Goal: Task Accomplishment & Management: Manage account settings

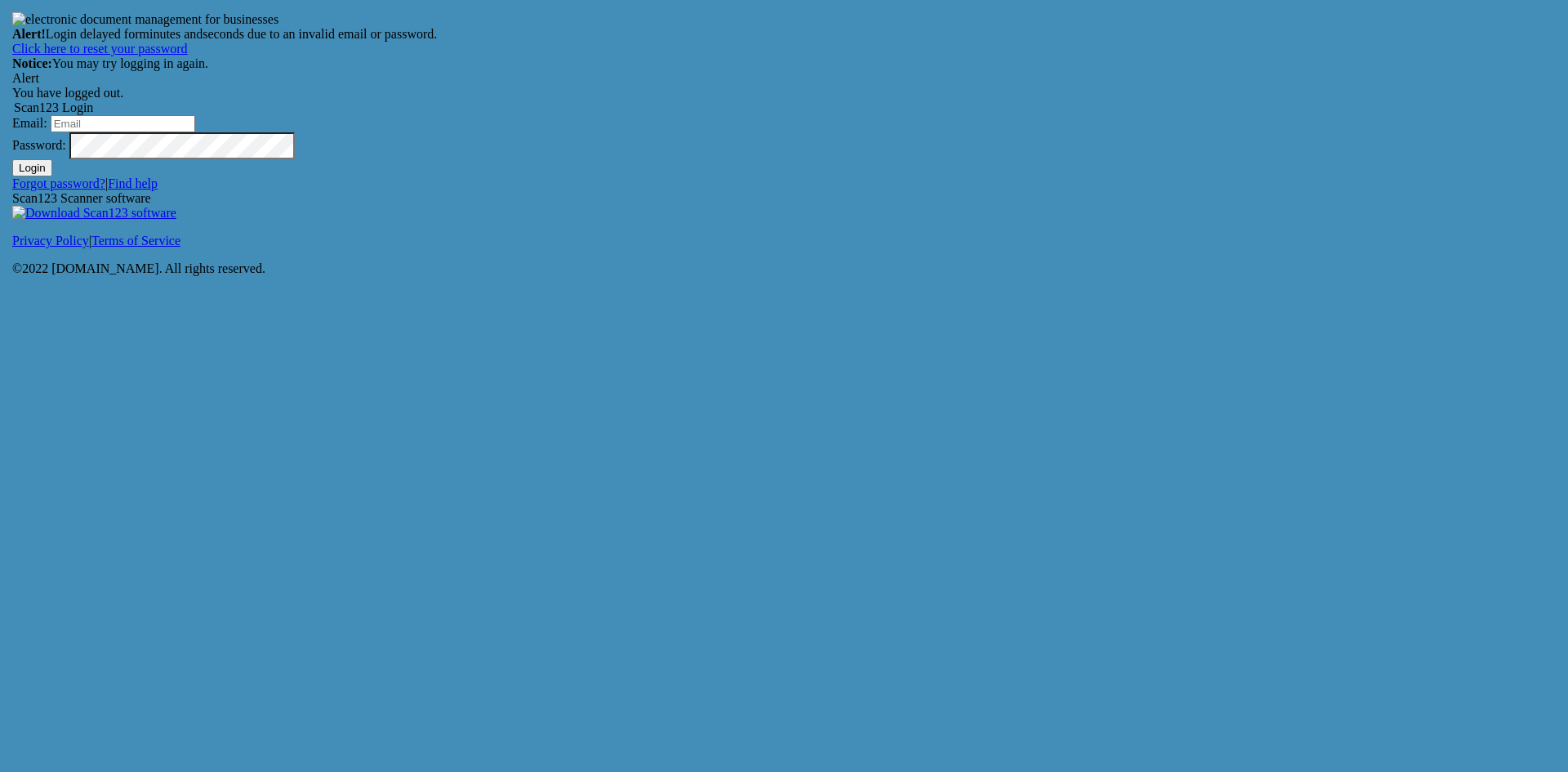
click at [196, 132] on input "Email:" at bounding box center [122, 123] width 144 height 17
type input "[EMAIL_ADDRESS][DOMAIN_NAME]"
click at [12, 159] on button "Login" at bounding box center [32, 167] width 40 height 17
click at [196, 132] on input "Email:" at bounding box center [122, 123] width 144 height 17
type input "[EMAIL_ADDRESS][DOMAIN_NAME]"
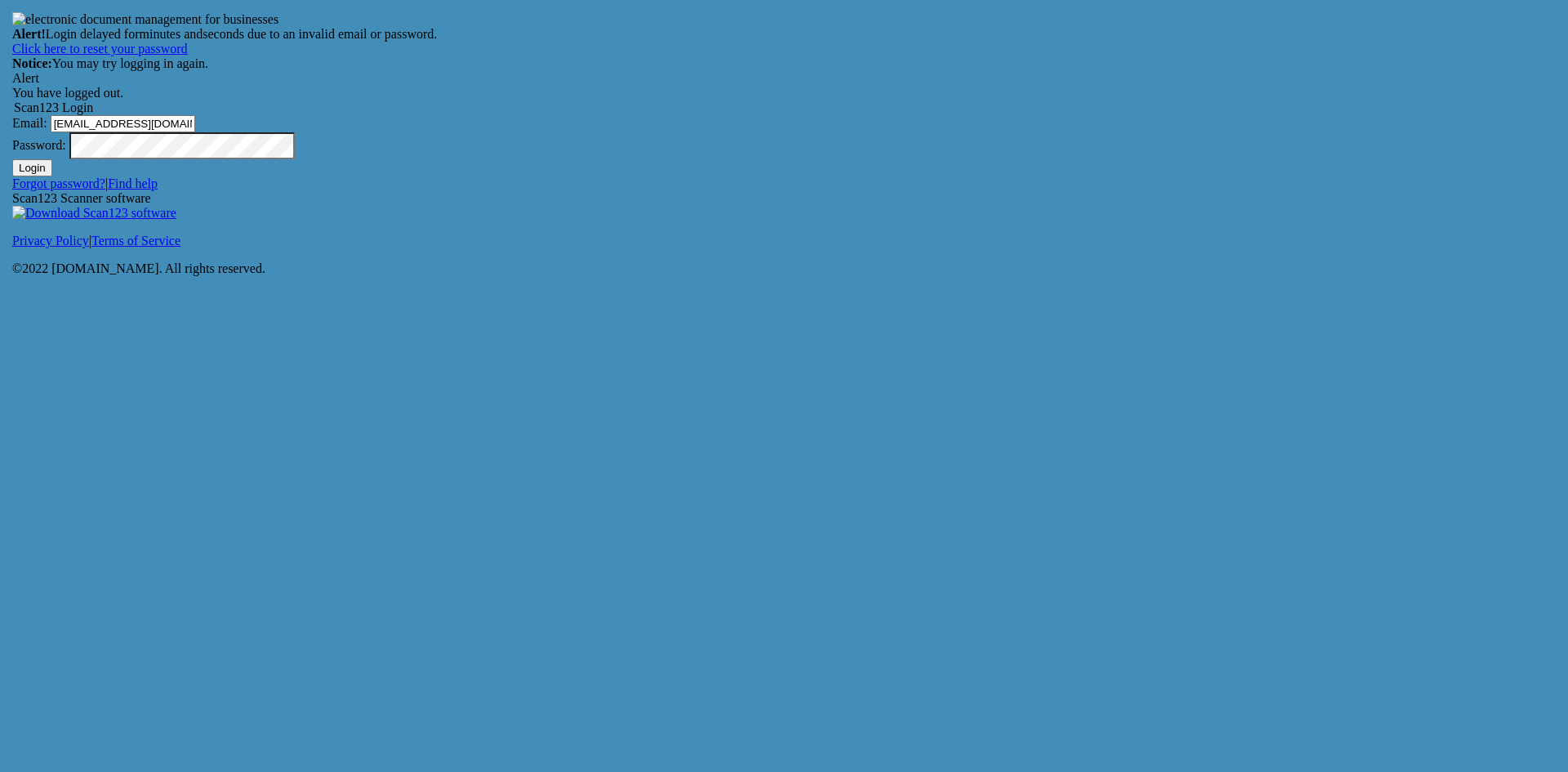
click at [12, 159] on button "Login" at bounding box center [32, 167] width 40 height 17
click at [52, 177] on button "Login" at bounding box center [32, 167] width 40 height 17
click at [196, 132] on input "Email:" at bounding box center [122, 123] width 144 height 17
type input "[EMAIL_ADDRESS][DOMAIN_NAME]"
click at [12, 159] on button "Login" at bounding box center [32, 167] width 40 height 17
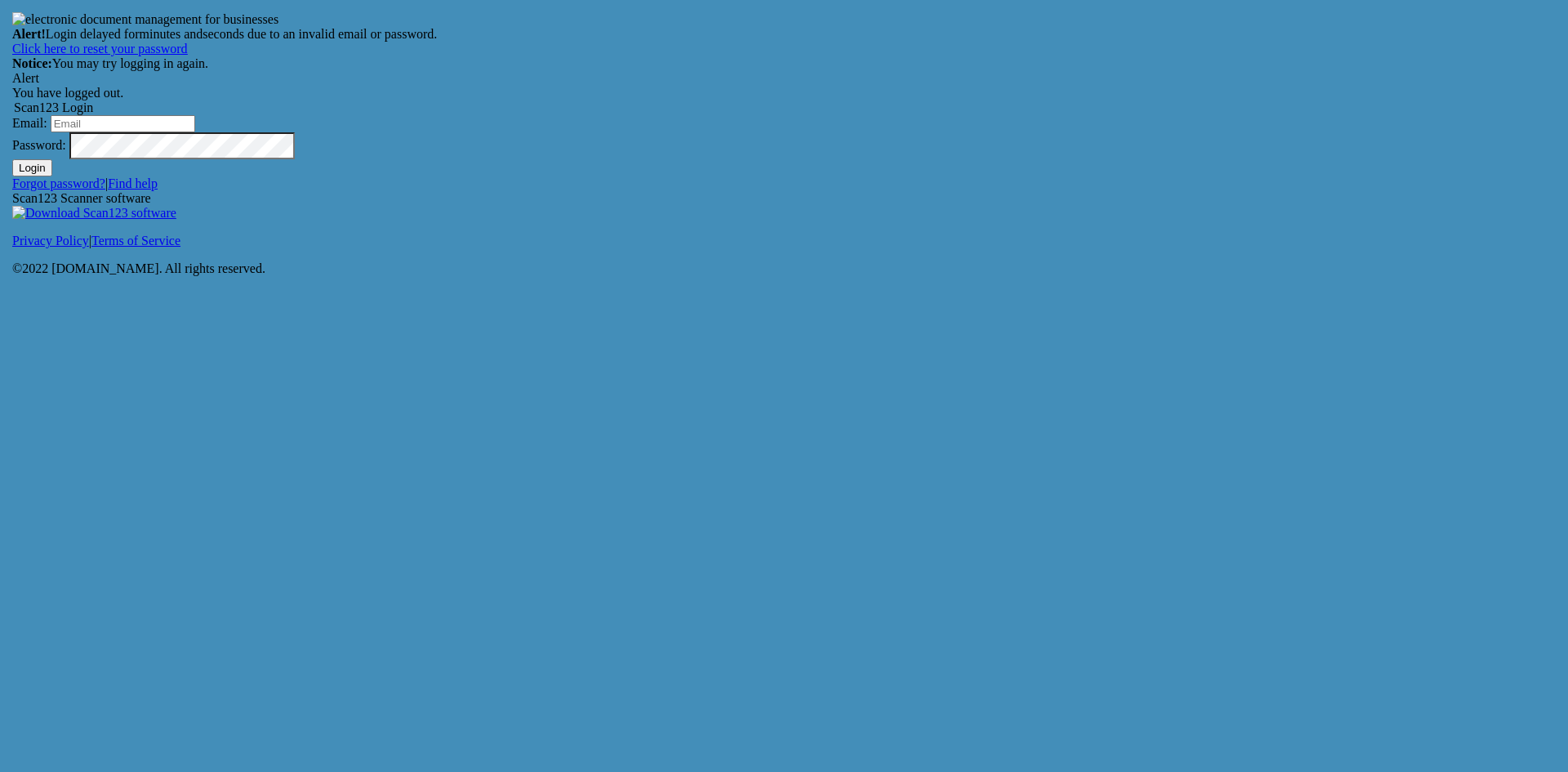
click at [196, 132] on input "Email:" at bounding box center [122, 123] width 144 height 17
type input "[EMAIL_ADDRESS][DOMAIN_NAME]"
click at [12, 159] on button "Login" at bounding box center [32, 167] width 40 height 17
